Goal: Information Seeking & Learning: Understand process/instructions

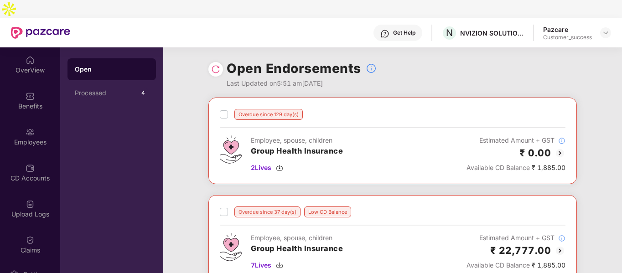
scroll to position [78, 0]
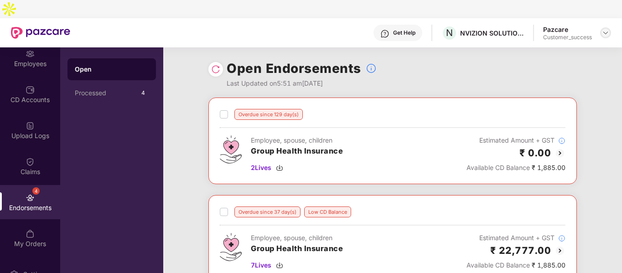
click at [610, 27] on div at bounding box center [605, 32] width 11 height 11
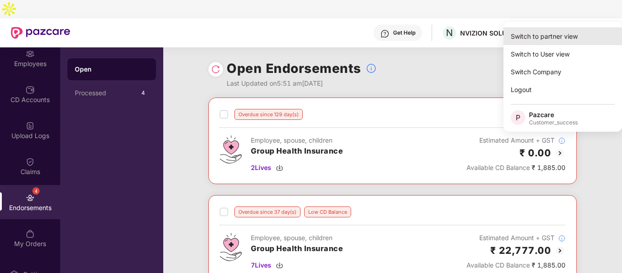
click at [573, 37] on div "Switch to partner view" at bounding box center [563, 36] width 119 height 18
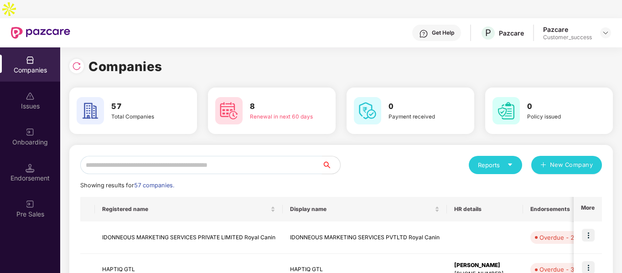
click at [297, 156] on input "text" at bounding box center [201, 165] width 242 height 18
type input "*"
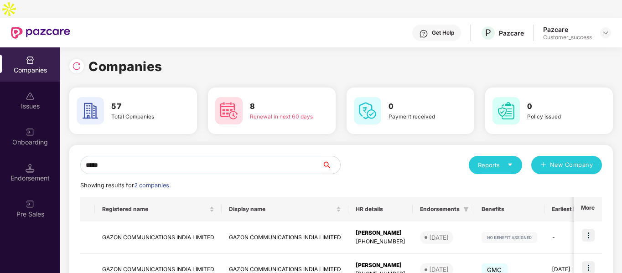
scroll to position [46, 0]
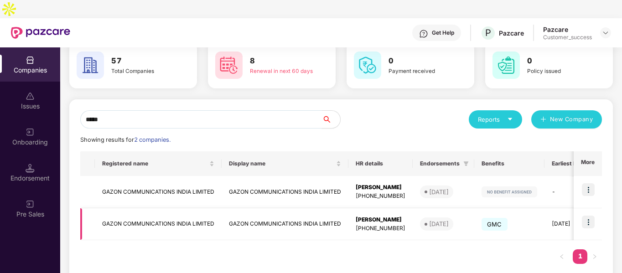
type input "*****"
click at [593, 216] on img at bounding box center [588, 222] width 13 height 13
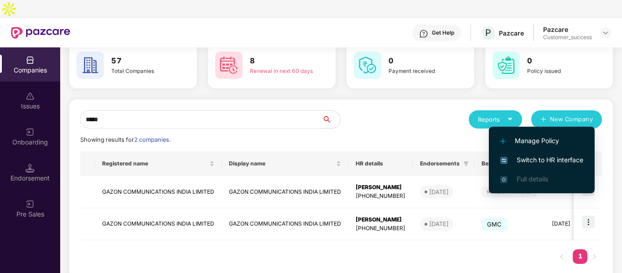
click at [533, 154] on li "Switch to HR interface" at bounding box center [542, 160] width 106 height 19
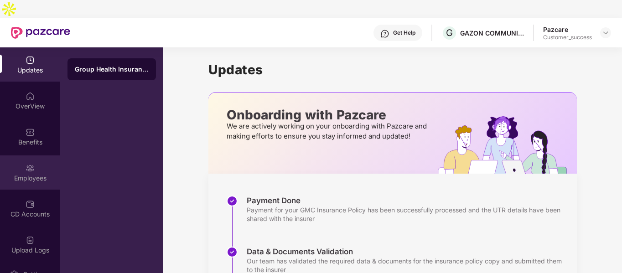
click at [31, 174] on div "Employees" at bounding box center [30, 178] width 60 height 9
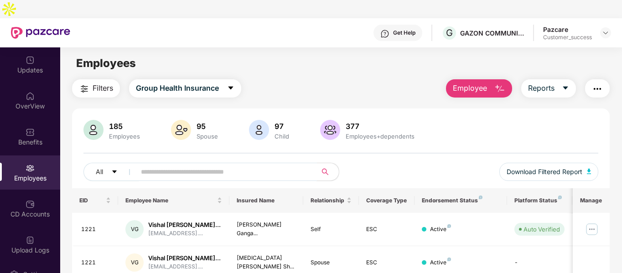
click at [231, 165] on input "text" at bounding box center [223, 172] width 164 height 14
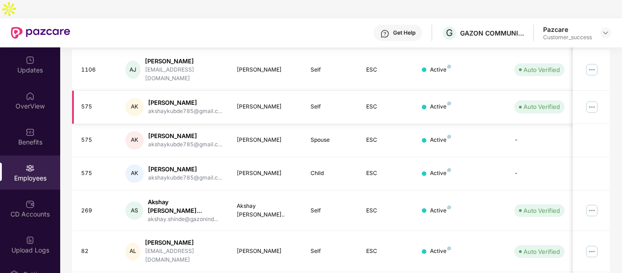
scroll to position [187, 0]
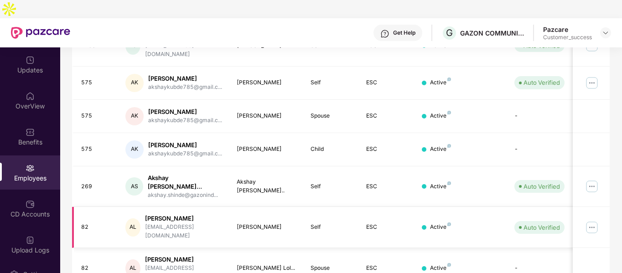
type input "******"
click at [592, 220] on img at bounding box center [592, 227] width 15 height 15
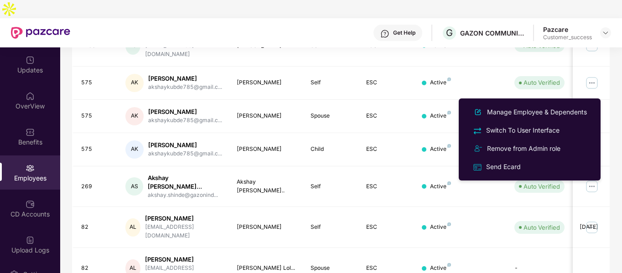
click at [504, 103] on ul "Manage Employee & Dependents Switch To User Interface Remove from Admin role Se…" at bounding box center [530, 140] width 142 height 82
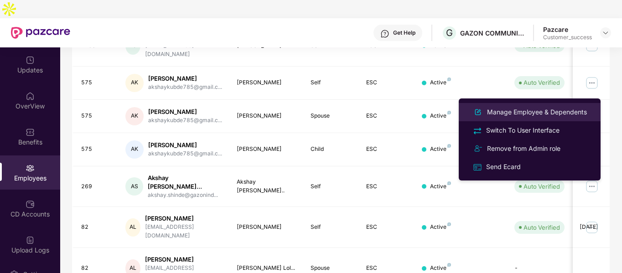
click at [499, 107] on div "Manage Employee & Dependents" at bounding box center [537, 112] width 104 height 10
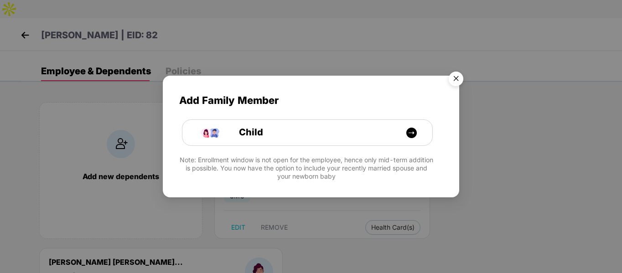
click at [459, 75] on img "Close" at bounding box center [456, 81] width 26 height 26
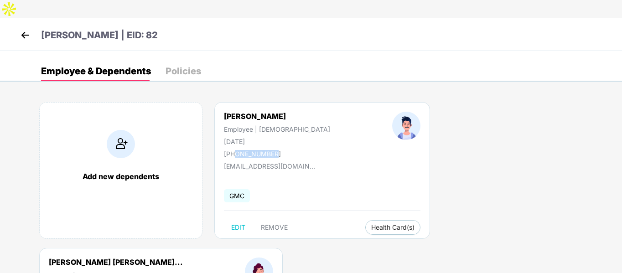
drag, startPoint x: 235, startPoint y: 136, endPoint x: 282, endPoint y: 132, distance: 46.7
click at [282, 150] on div "[PHONE_NUMBER]" at bounding box center [277, 154] width 106 height 8
copy div "8554004002"
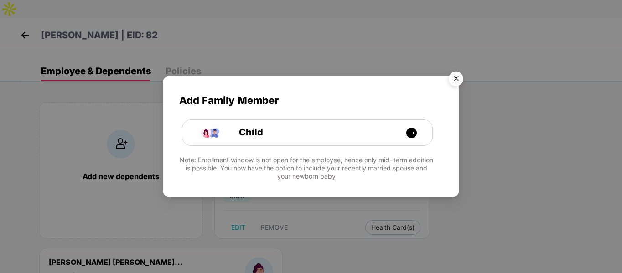
click at [452, 72] on img "Close" at bounding box center [456, 81] width 26 height 26
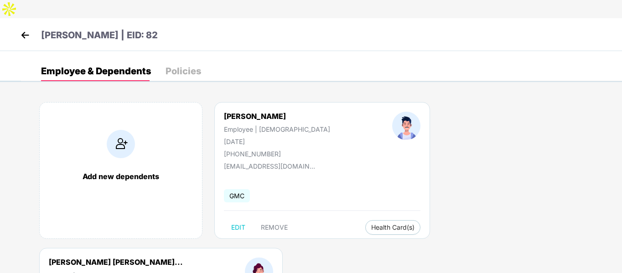
click at [28, 28] on img at bounding box center [25, 35] width 14 height 14
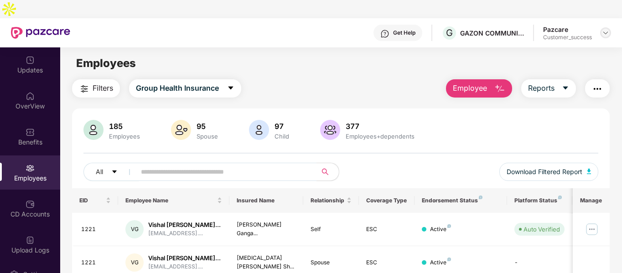
click at [606, 29] on img at bounding box center [605, 32] width 7 height 7
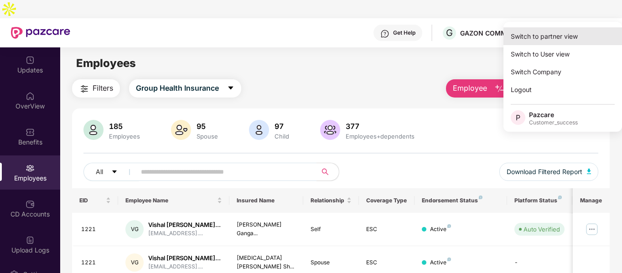
click at [547, 32] on div "Switch to partner view" at bounding box center [563, 36] width 119 height 18
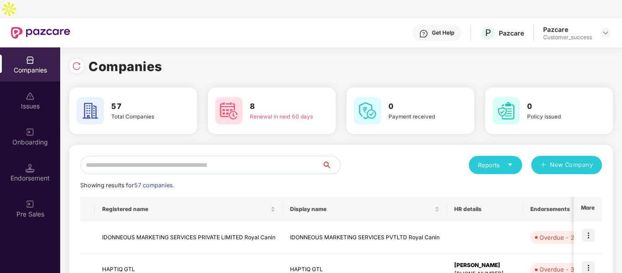
click at [196, 156] on input "text" at bounding box center [201, 165] width 242 height 18
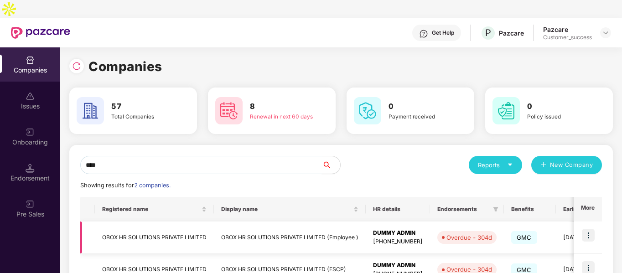
scroll to position [46, 0]
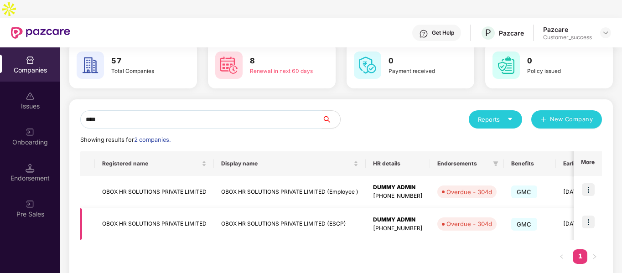
type input "****"
click at [151, 208] on td "OBOX HR SOLUTIONS PRIVATE LIMITED" at bounding box center [154, 224] width 119 height 32
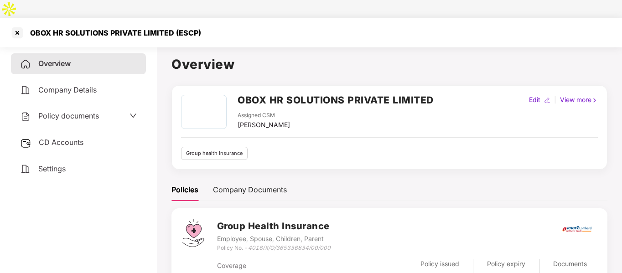
scroll to position [31, 0]
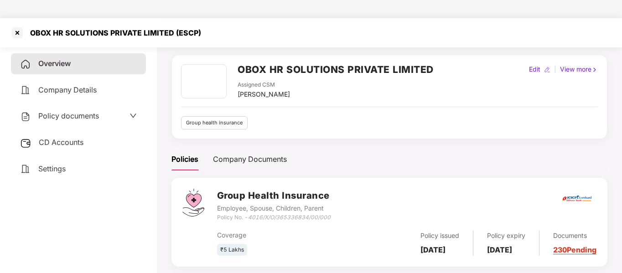
click at [73, 110] on div "Policy documents" at bounding box center [59, 116] width 79 height 12
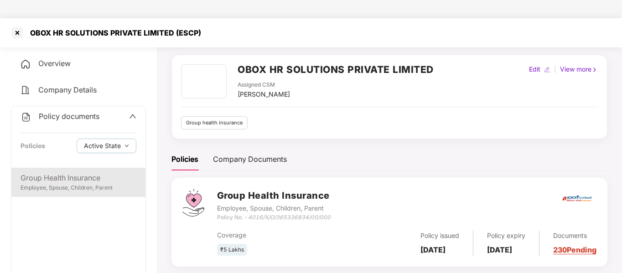
click at [102, 184] on div "Employee, Spouse, Children, Parent" at bounding box center [79, 188] width 116 height 9
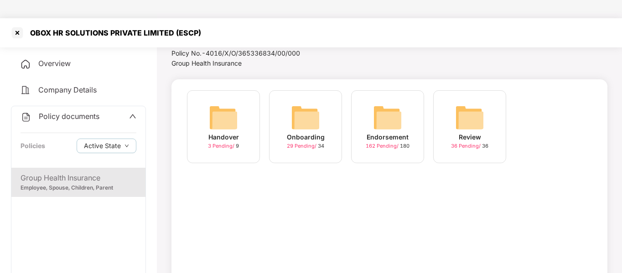
click at [287, 108] on div "Onboarding 29 Pending / 34" at bounding box center [305, 126] width 73 height 73
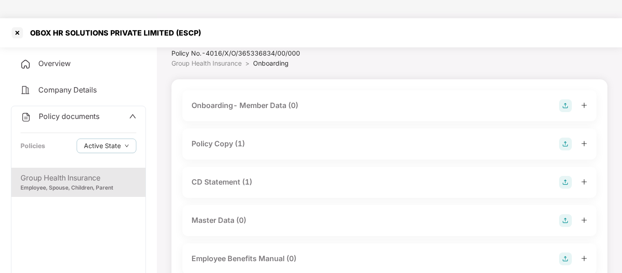
click at [229, 138] on div "Policy Copy (1)" at bounding box center [218, 143] width 53 height 11
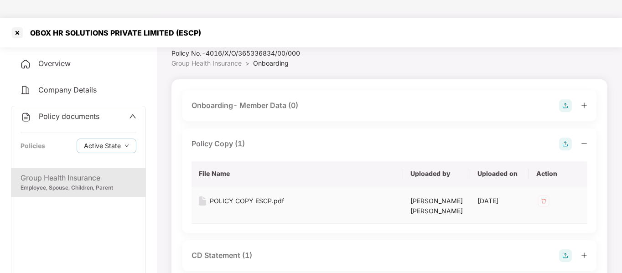
click at [233, 196] on div "POLICY COPY ESCP.pdf" at bounding box center [247, 201] width 74 height 10
click at [11, 26] on div at bounding box center [17, 33] width 15 height 15
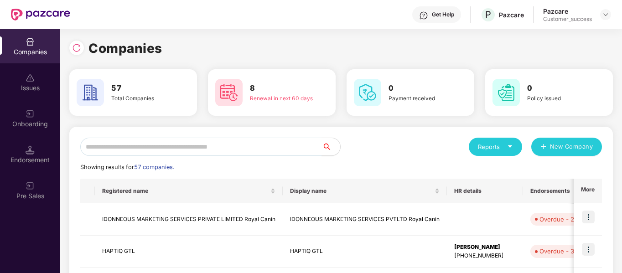
scroll to position [0, 0]
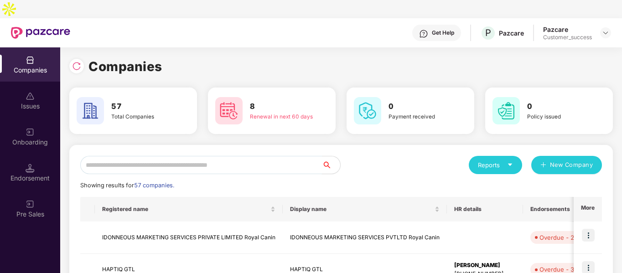
click at [129, 156] on input "text" at bounding box center [201, 165] width 242 height 18
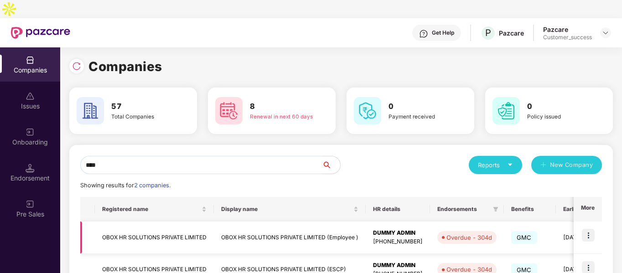
type input "****"
click at [149, 222] on td "OBOX HR SOLUTIONS PRIVATE LIMITED" at bounding box center [154, 238] width 119 height 32
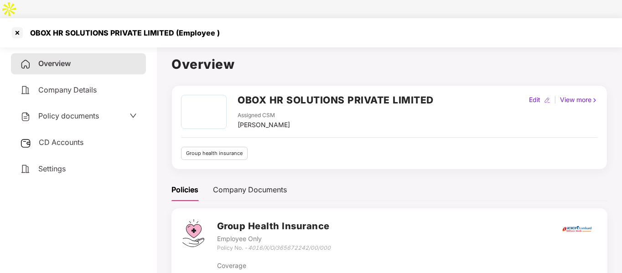
click at [85, 111] on span "Policy documents" at bounding box center [68, 115] width 61 height 9
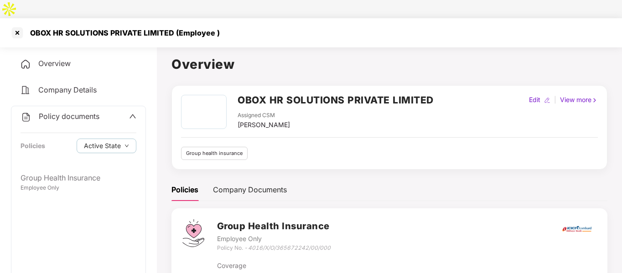
click at [68, 148] on div "Policy documents Policies Active State" at bounding box center [78, 137] width 134 height 62
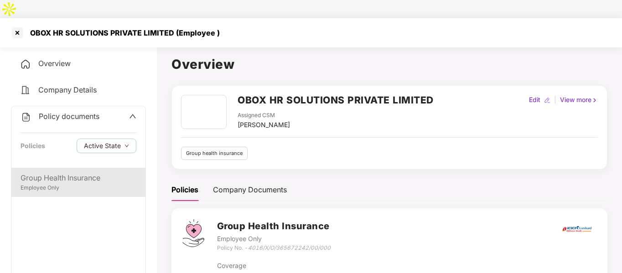
click at [60, 172] on div "Group Health Insurance" at bounding box center [79, 177] width 116 height 11
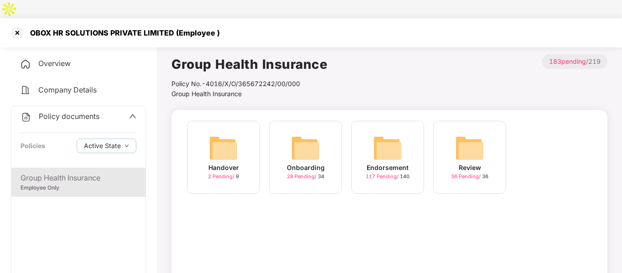
click at [305, 134] on img at bounding box center [305, 148] width 29 height 29
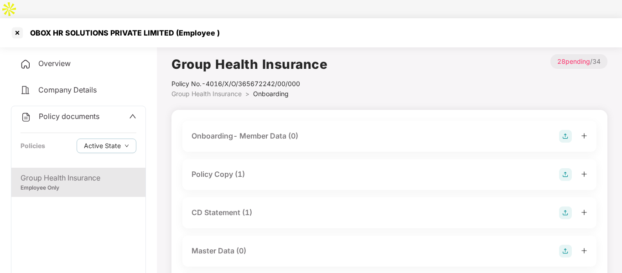
click at [237, 169] on div "Policy Copy (1)" at bounding box center [218, 174] width 53 height 11
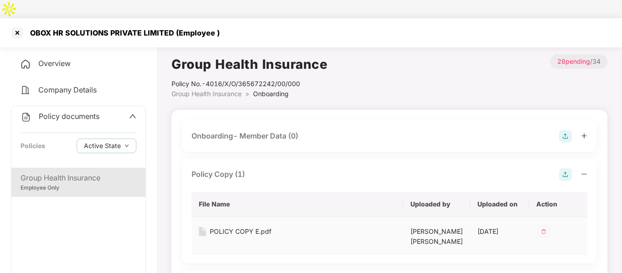
click at [218, 227] on div "POLICY COPY E.pdf" at bounding box center [241, 232] width 62 height 10
click at [16, 26] on div at bounding box center [17, 33] width 15 height 15
